Goal: Task Accomplishment & Management: Use online tool/utility

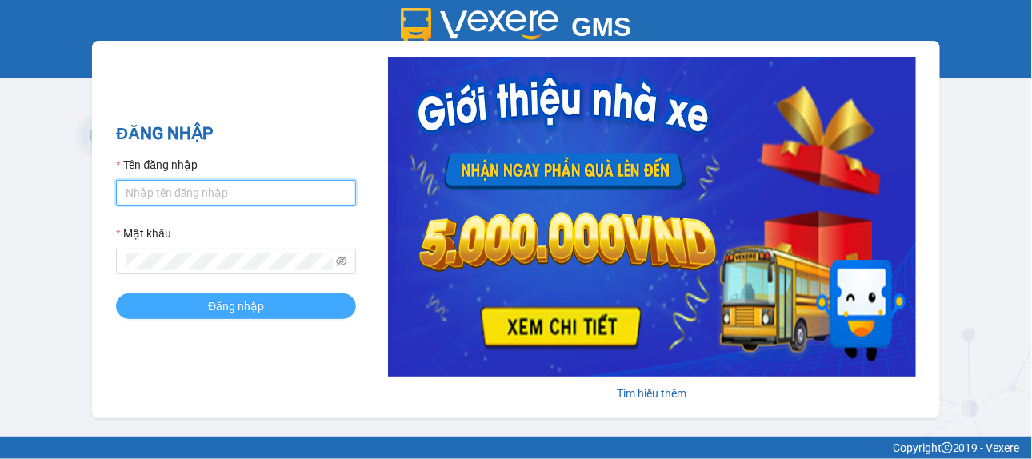
type input "nthuong.thoidai"
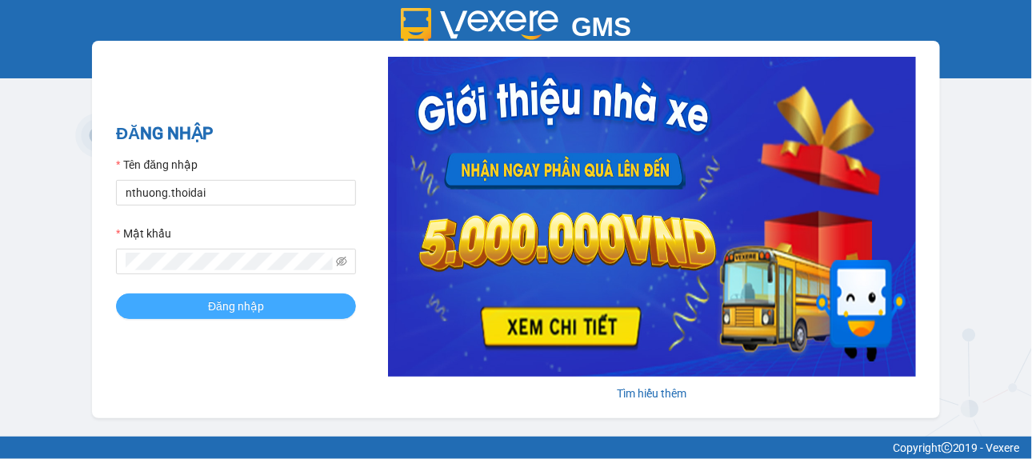
click at [274, 310] on button "Đăng nhập" at bounding box center [236, 307] width 240 height 26
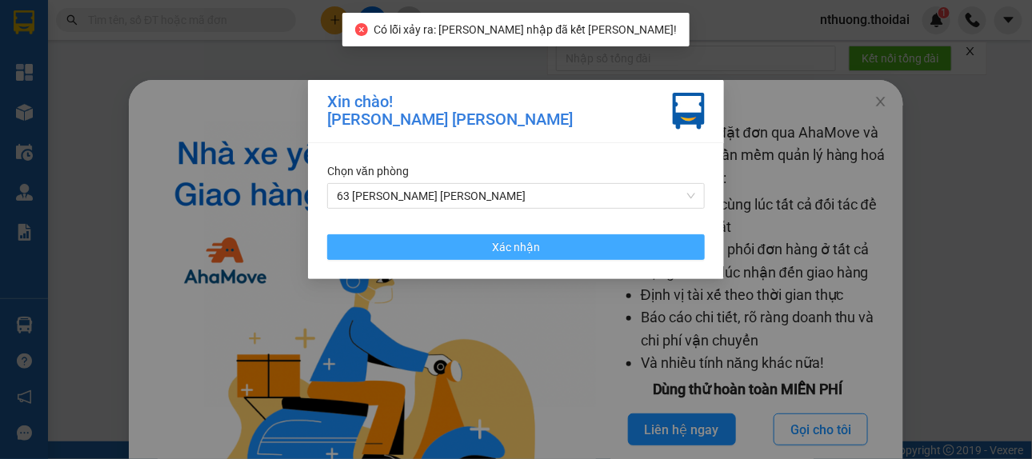
click at [510, 250] on span "Xác nhận" at bounding box center [516, 247] width 48 height 18
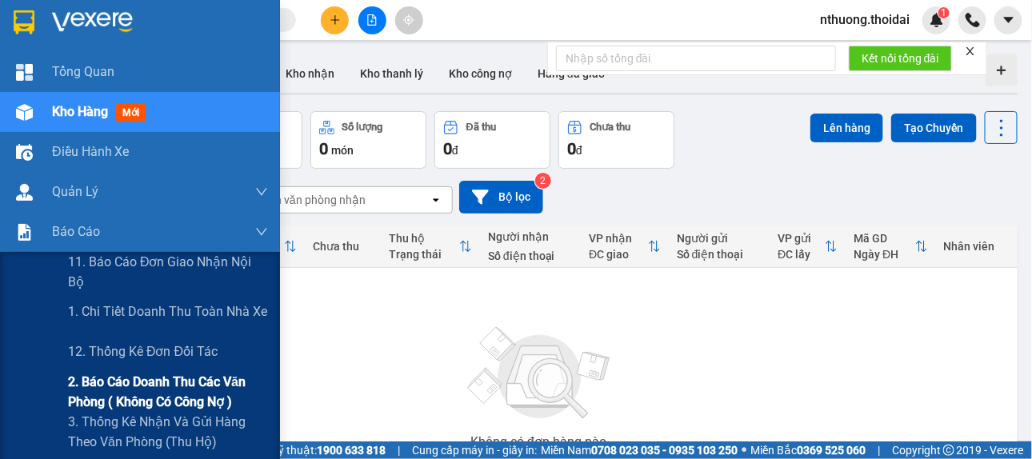
scroll to position [160, 0]
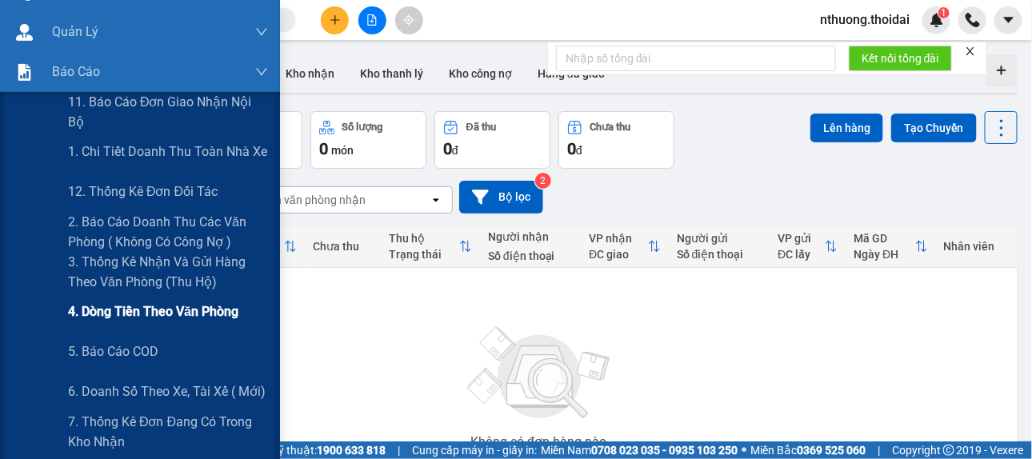
click at [173, 314] on span "4. Dòng tiền theo văn phòng" at bounding box center [153, 312] width 170 height 20
